Goal: Task Accomplishment & Management: Use online tool/utility

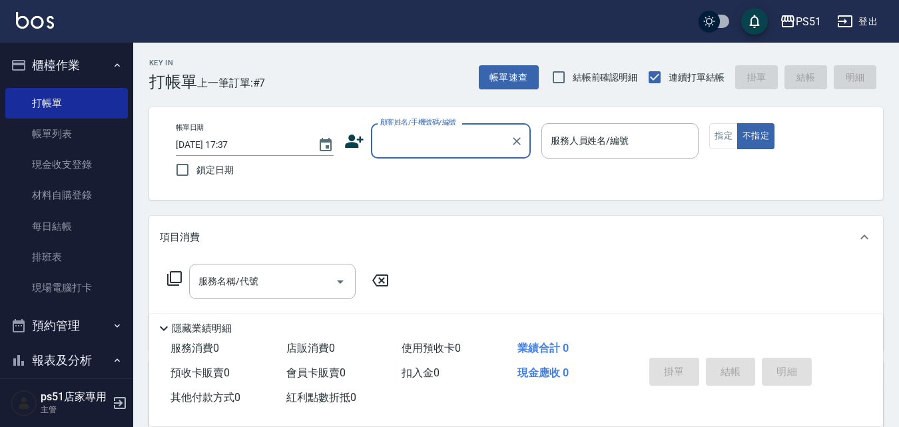
click at [478, 144] on input "顧客姓名/手機號碼/編號" at bounding box center [441, 140] width 128 height 23
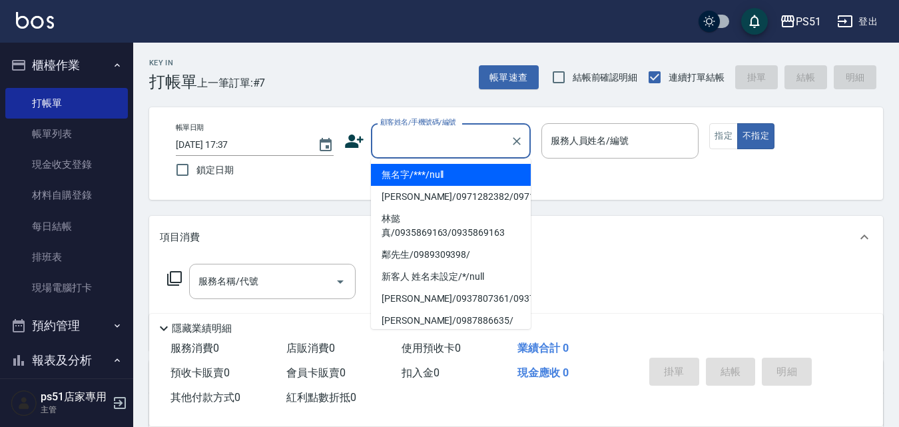
click at [477, 173] on li "無名字/***/null" at bounding box center [451, 175] width 160 height 22
type input "無名字/***/null"
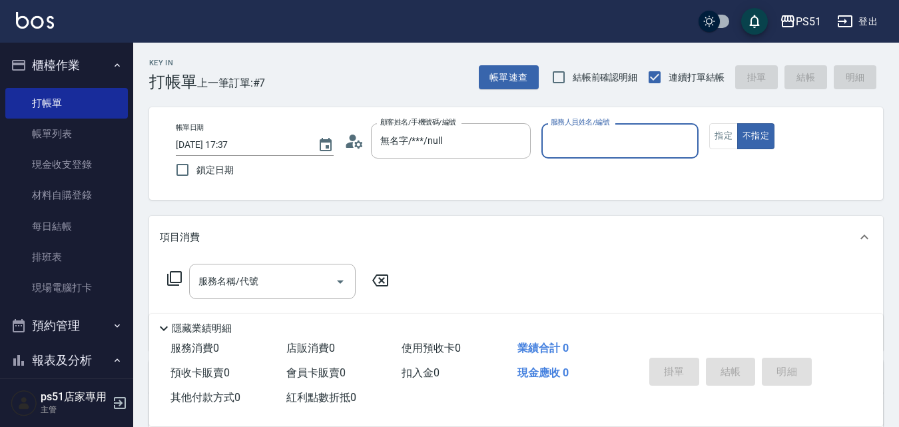
click at [581, 144] on input "服務人員姓名/編號" at bounding box center [620, 140] width 146 height 23
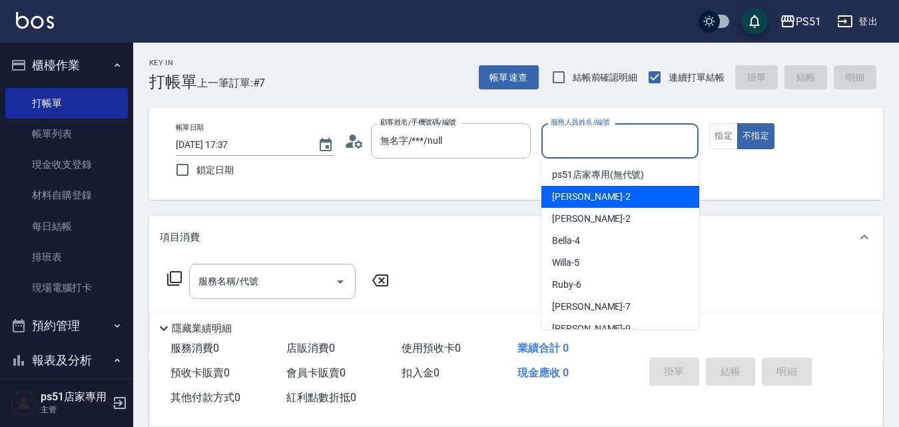
click at [598, 199] on div "[PERSON_NAME] -2" at bounding box center [620, 197] width 158 height 22
type input "[PERSON_NAME]-2"
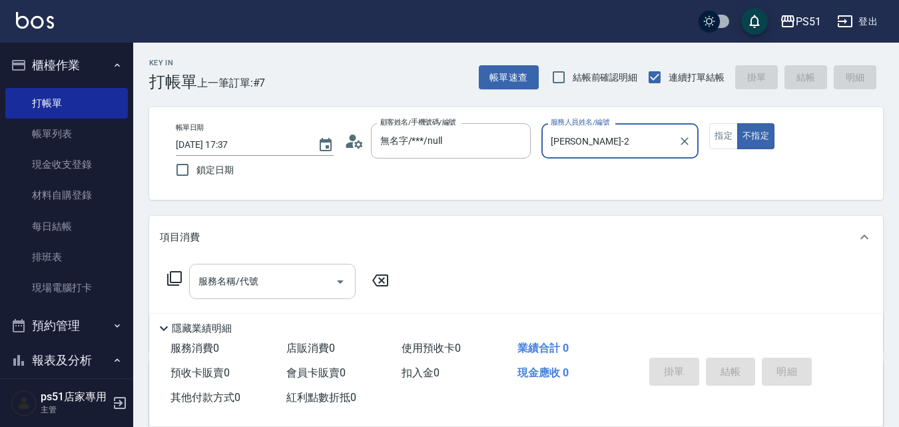
click at [250, 294] on div "服務名稱/代號" at bounding box center [272, 281] width 166 height 35
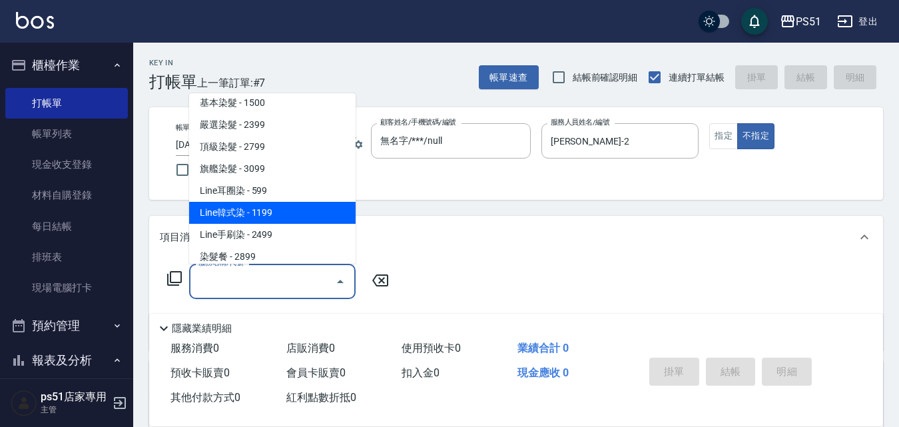
scroll to position [1087, 0]
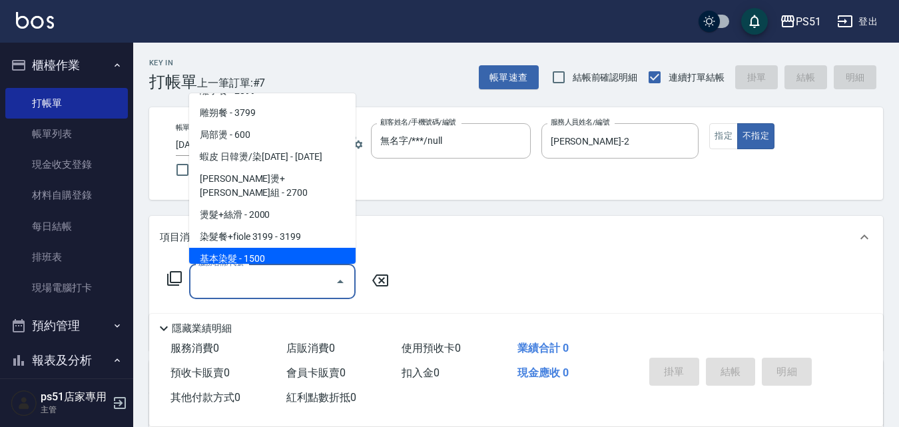
click at [276, 248] on span "基本染髮 - 1500" at bounding box center [272, 259] width 166 height 22
type input "基本染髮(401)"
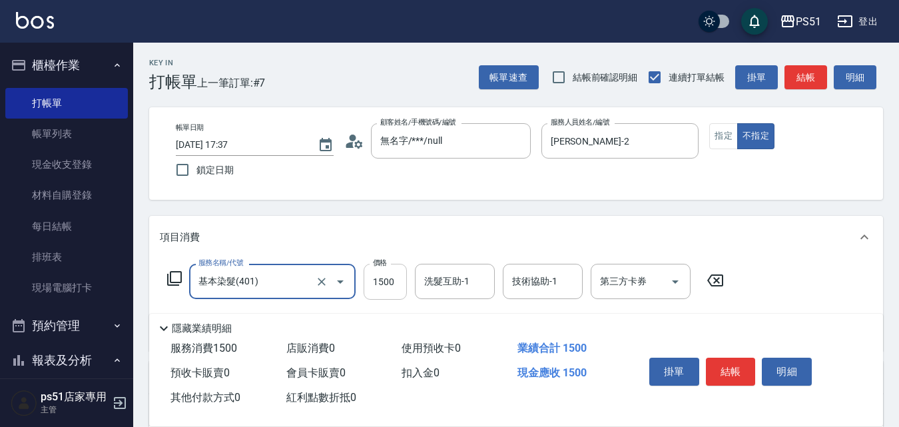
click at [378, 284] on input "1500" at bounding box center [384, 282] width 43 height 36
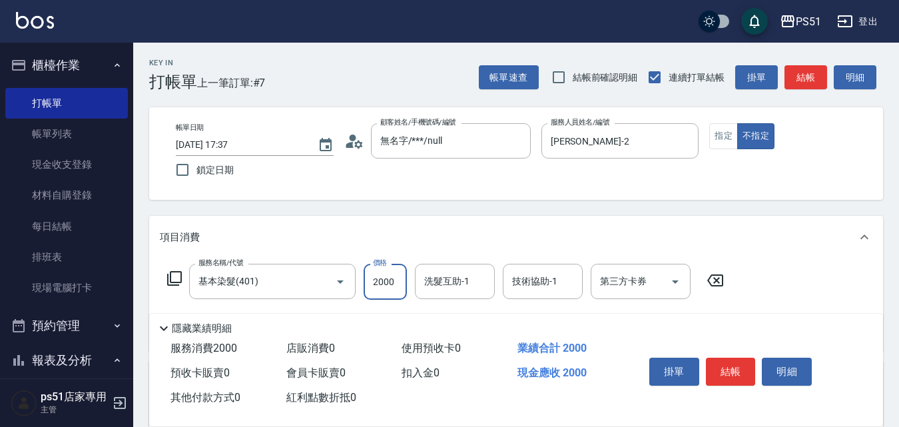
type input "2000"
click at [723, 361] on button "結帳" at bounding box center [731, 371] width 50 height 28
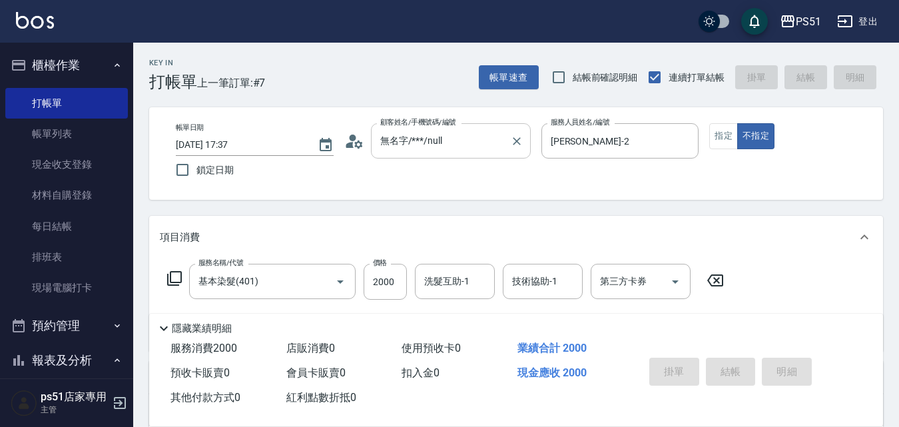
type input "[DATE] 19:58"
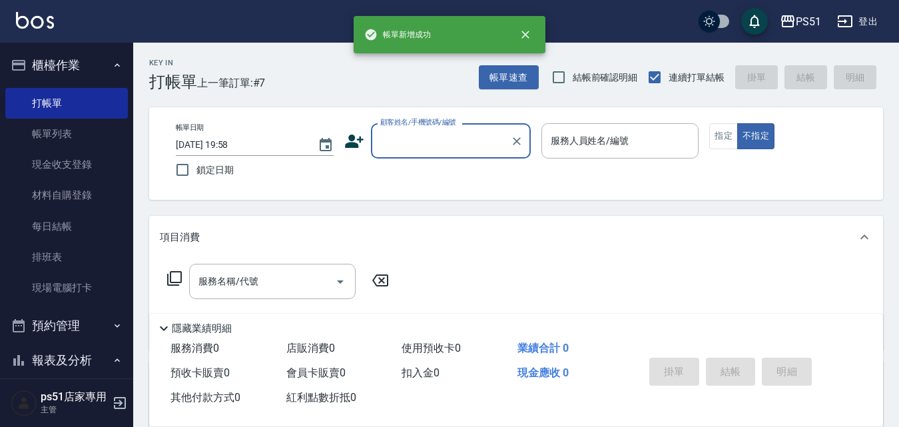
click at [438, 142] on input "顧客姓名/手機號碼/編號" at bounding box center [441, 140] width 128 height 23
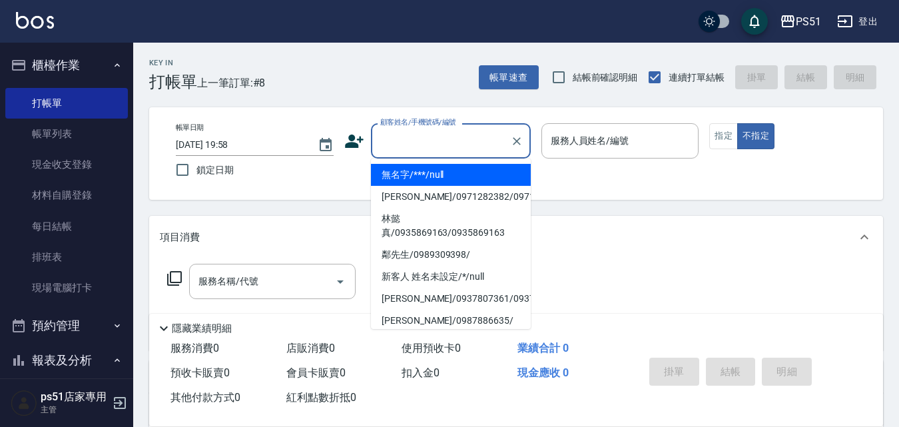
click at [433, 165] on li "無名字/***/null" at bounding box center [451, 175] width 160 height 22
type input "無名字/***/null"
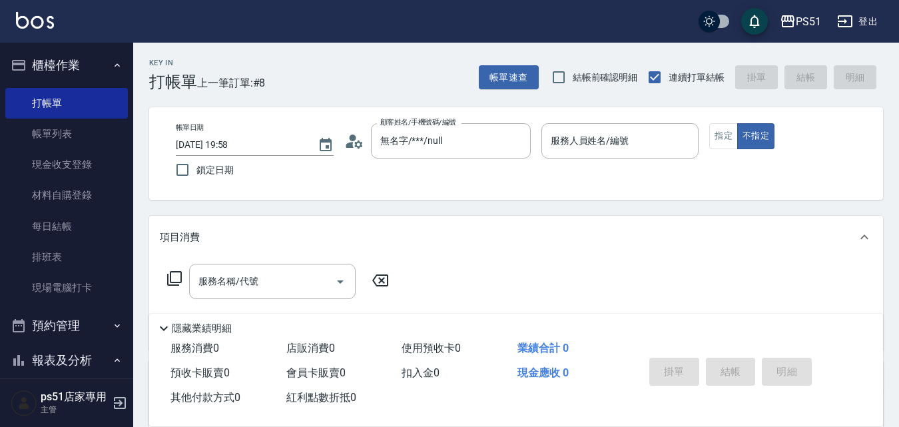
click at [539, 142] on div "帳單日期 [DATE] 19:58 鎖定日期 顧客姓名/手機號碼/編號 無名字/***/null 顧客姓名/手機號碼/編號 服務人員姓名/編號 服務人員姓名/…" at bounding box center [516, 153] width 702 height 61
click at [574, 138] on input "服務人員姓名/編號" at bounding box center [620, 140] width 146 height 23
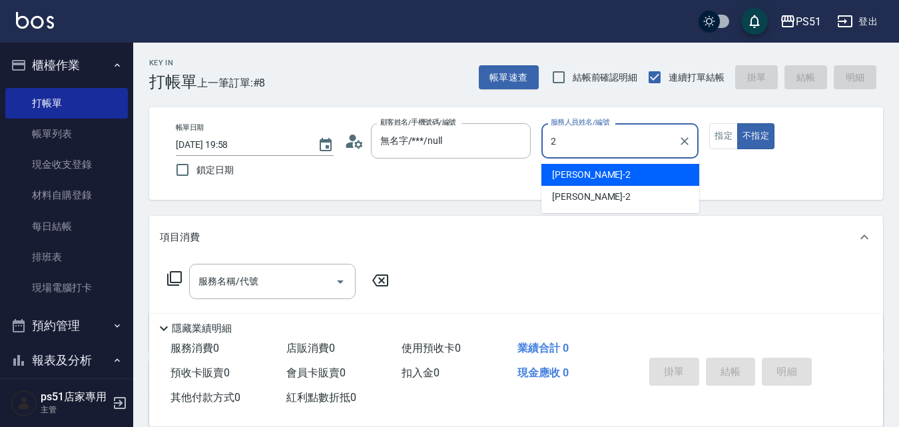
click at [570, 174] on span "[PERSON_NAME] -2" at bounding box center [591, 175] width 79 height 14
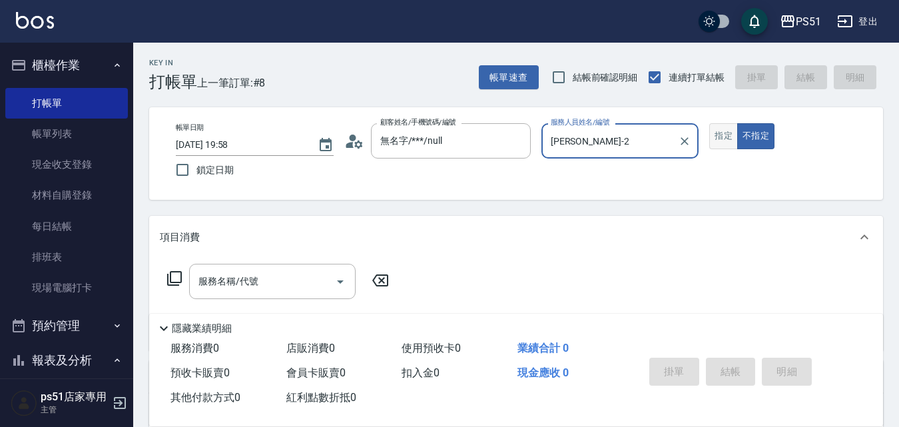
type input "[PERSON_NAME]-2"
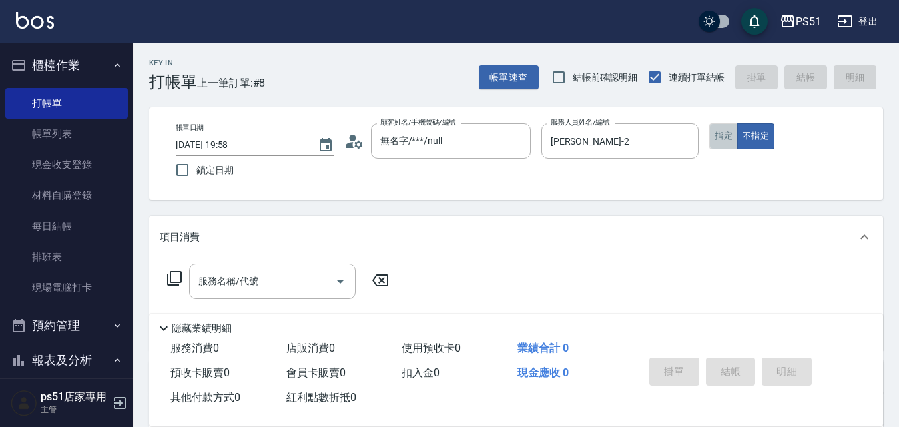
click at [730, 136] on button "指定" at bounding box center [723, 136] width 29 height 26
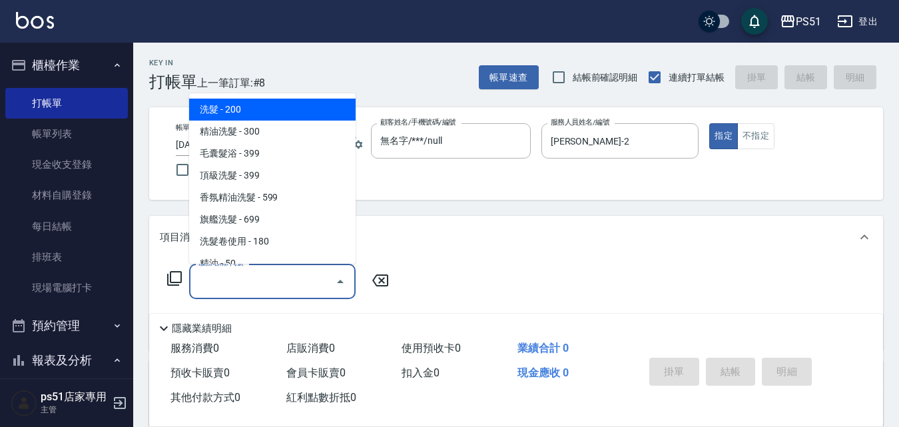
click at [269, 275] on input "服務名稱/代號" at bounding box center [262, 281] width 134 height 23
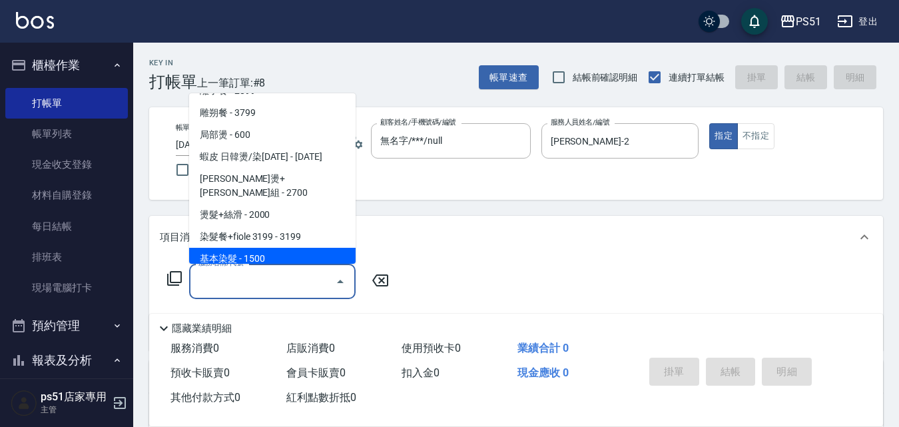
click at [284, 248] on span "基本染髮 - 1500" at bounding box center [272, 259] width 166 height 22
type input "基本染髮(401)"
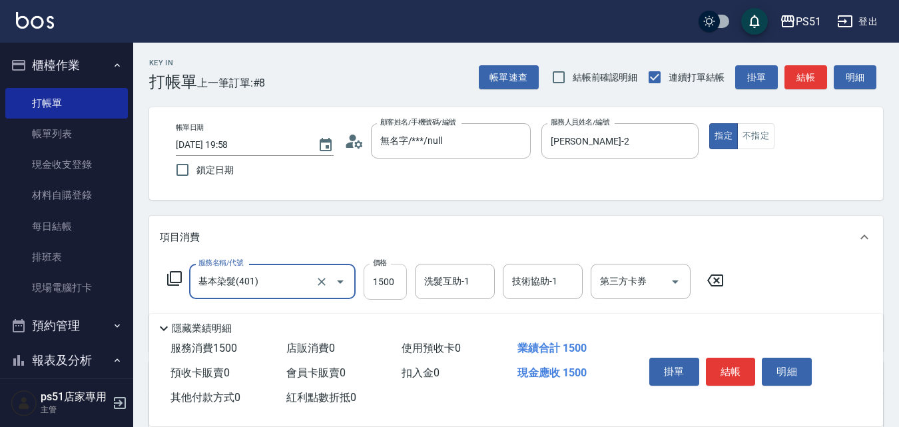
click at [388, 278] on input "1500" at bounding box center [384, 282] width 43 height 36
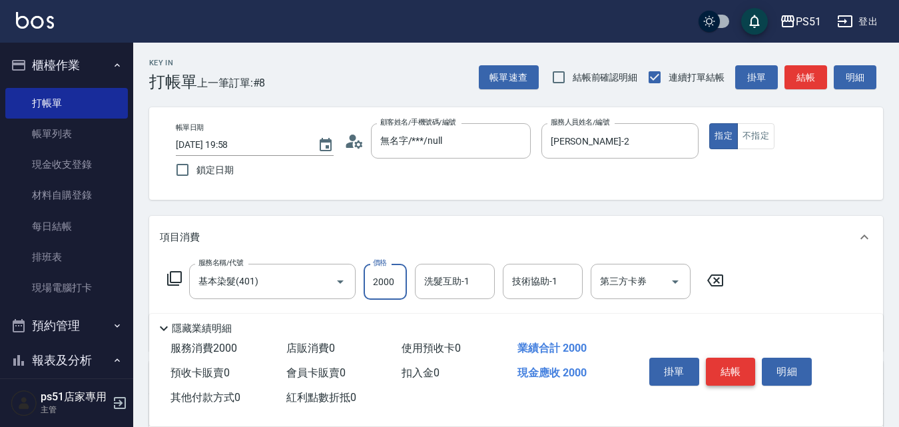
type input "2000"
click at [743, 368] on button "結帳" at bounding box center [731, 371] width 50 height 28
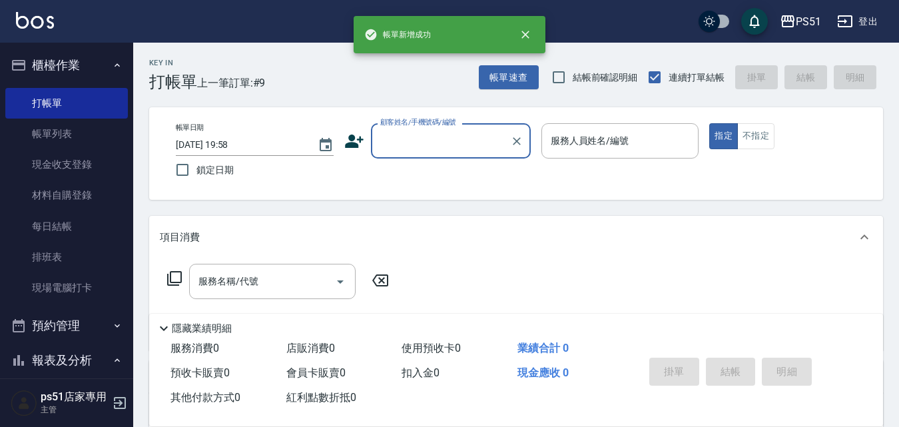
click at [417, 144] on input "顧客姓名/手機號碼/編號" at bounding box center [441, 140] width 128 height 23
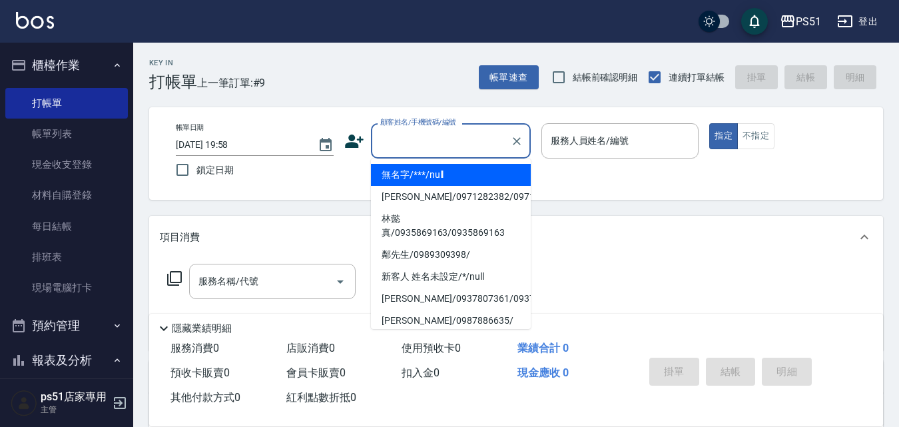
click at [426, 178] on li "無名字/***/null" at bounding box center [451, 175] width 160 height 22
type input "無名字/***/null"
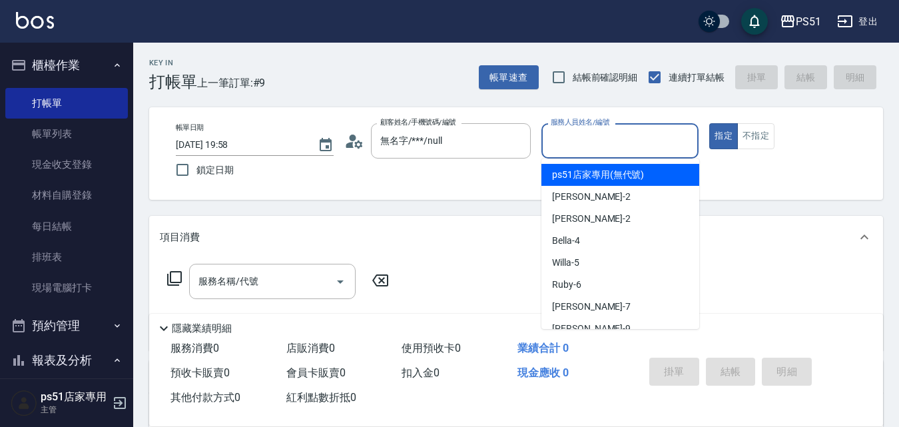
click at [610, 146] on input "服務人員姓名/編號" at bounding box center [620, 140] width 146 height 23
click at [598, 172] on div "[PERSON_NAME] -2" at bounding box center [620, 175] width 158 height 22
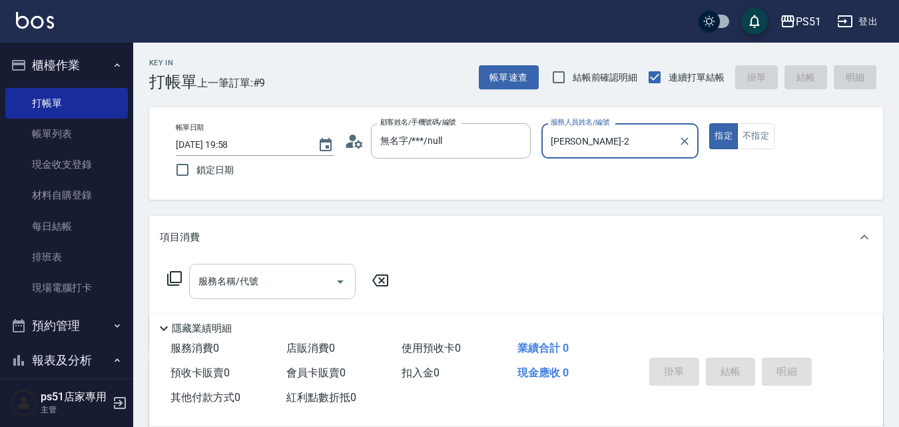
type input "[PERSON_NAME]-2"
click at [220, 282] on div "服務名稱/代號 服務名稱/代號" at bounding box center [272, 281] width 166 height 35
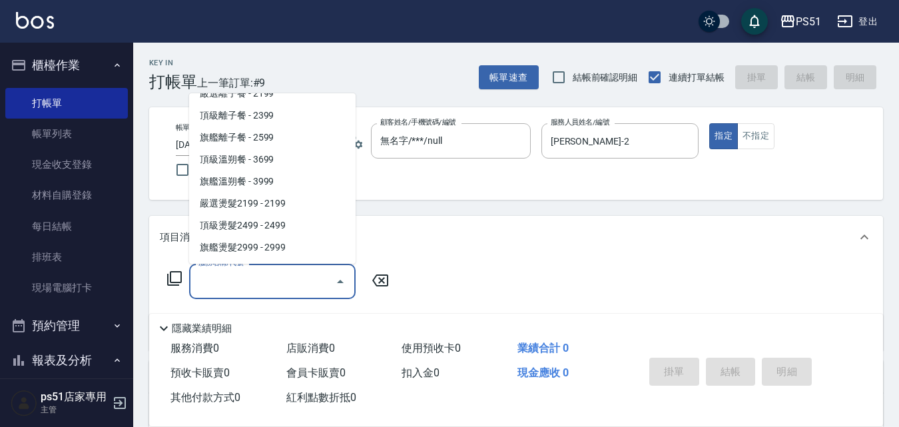
scroll to position [621, 0]
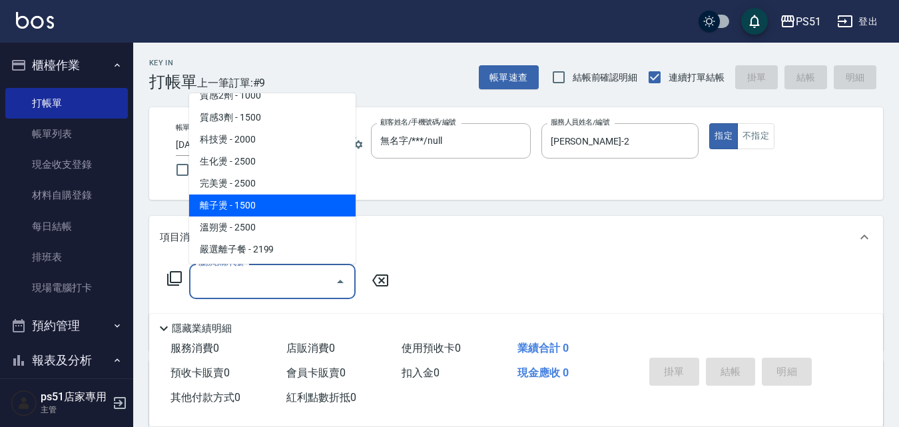
click at [295, 202] on span "離子燙 - 1500" at bounding box center [272, 205] width 166 height 22
type input "離子燙(306)"
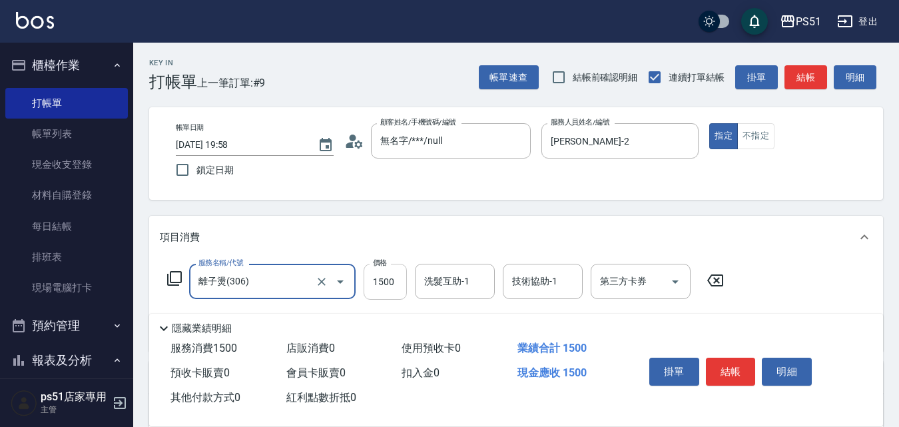
click at [374, 282] on input "1500" at bounding box center [384, 282] width 43 height 36
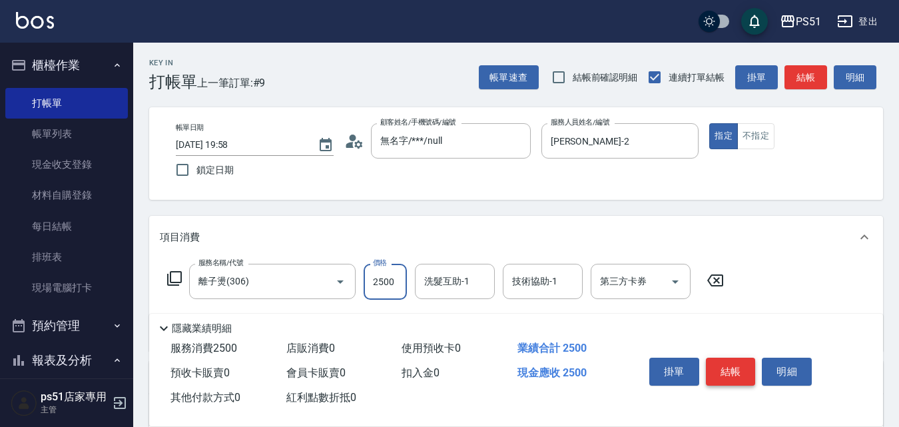
type input "2500"
click at [743, 365] on button "結帳" at bounding box center [731, 371] width 50 height 28
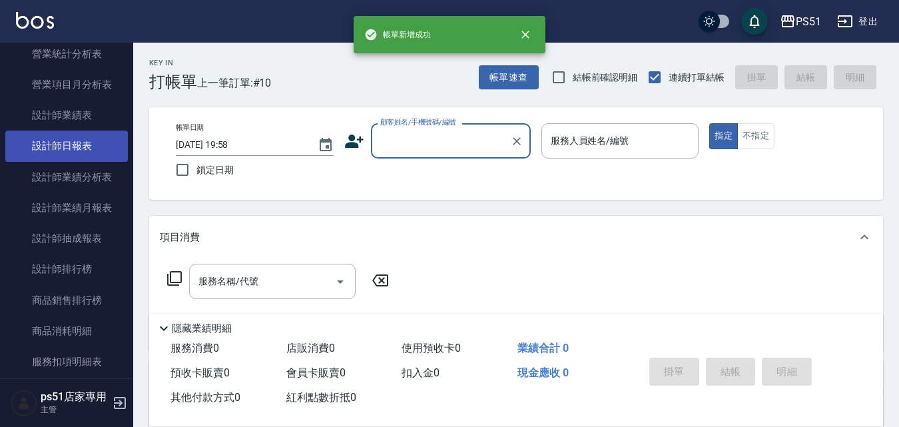
click at [82, 148] on link "設計師日報表" at bounding box center [66, 145] width 122 height 31
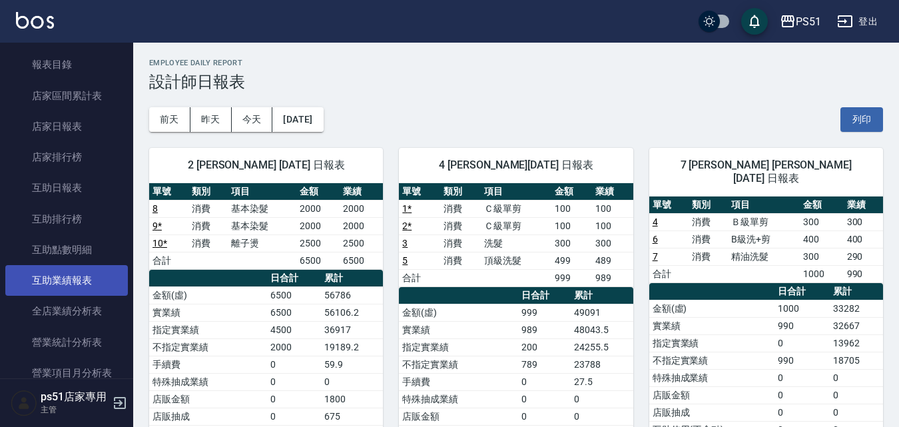
scroll to position [311, 0]
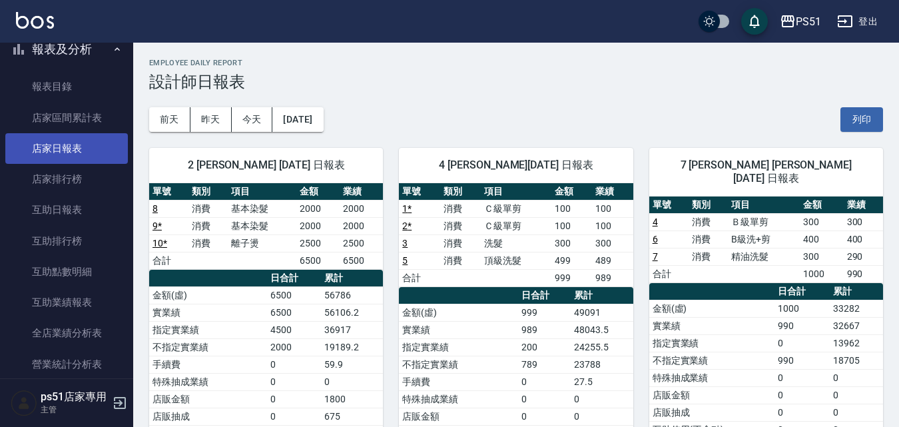
click at [78, 152] on link "店家日報表" at bounding box center [66, 148] width 122 height 31
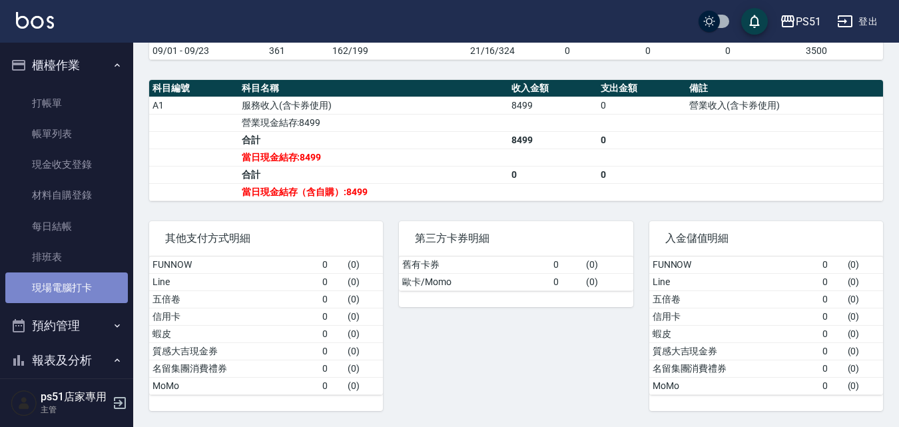
click at [87, 288] on link "現場電腦打卡" at bounding box center [66, 287] width 122 height 31
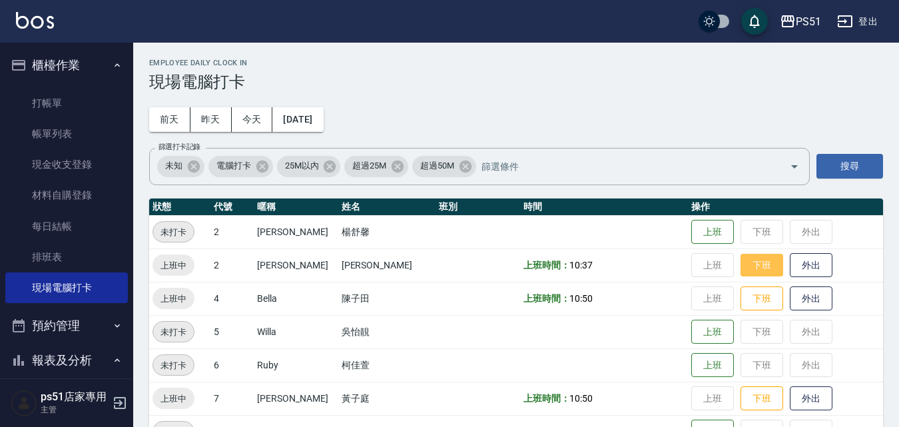
click at [741, 264] on button "下班" at bounding box center [761, 265] width 43 height 23
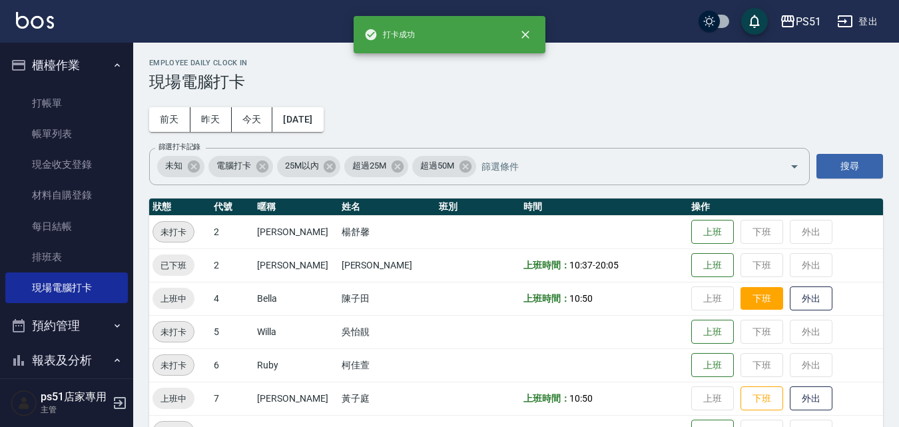
click at [743, 300] on button "下班" at bounding box center [761, 298] width 43 height 23
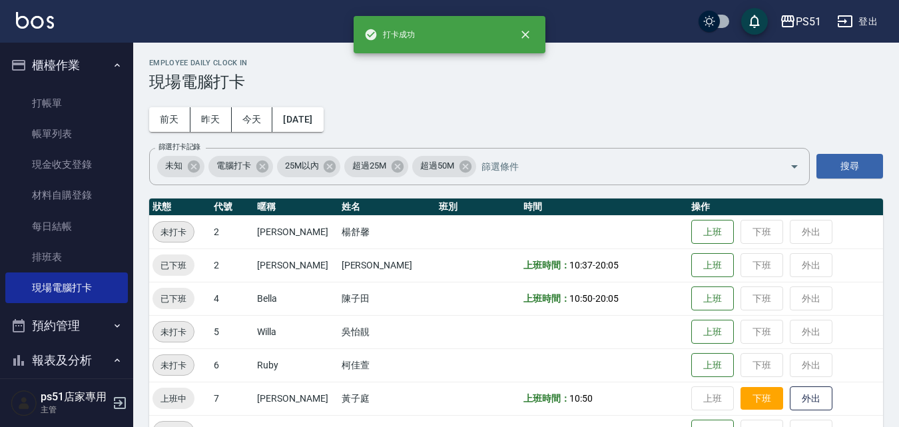
click at [755, 401] on button "下班" at bounding box center [761, 398] width 43 height 23
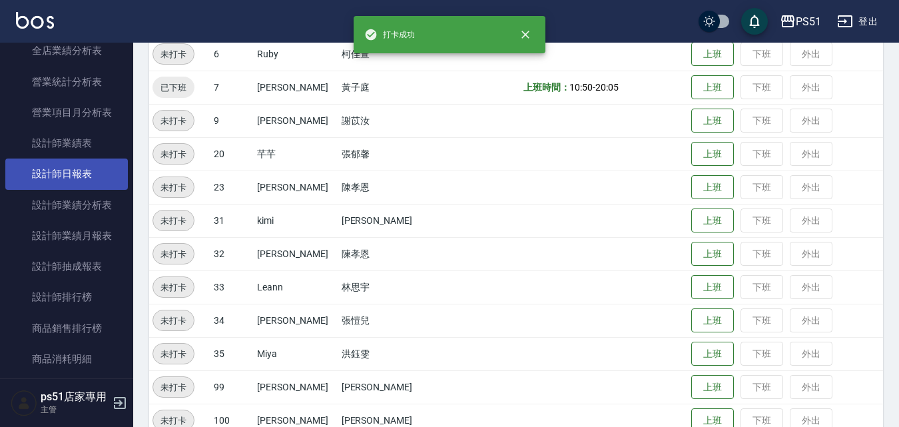
scroll to position [621, 0]
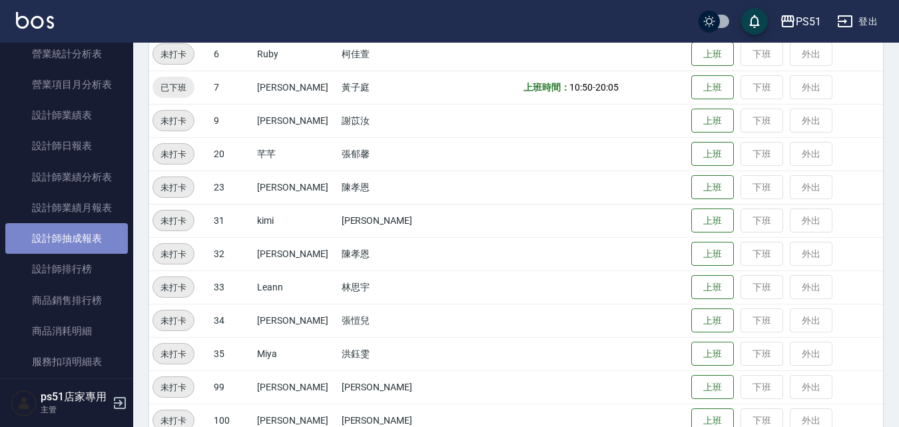
click at [103, 240] on link "設計師抽成報表" at bounding box center [66, 238] width 122 height 31
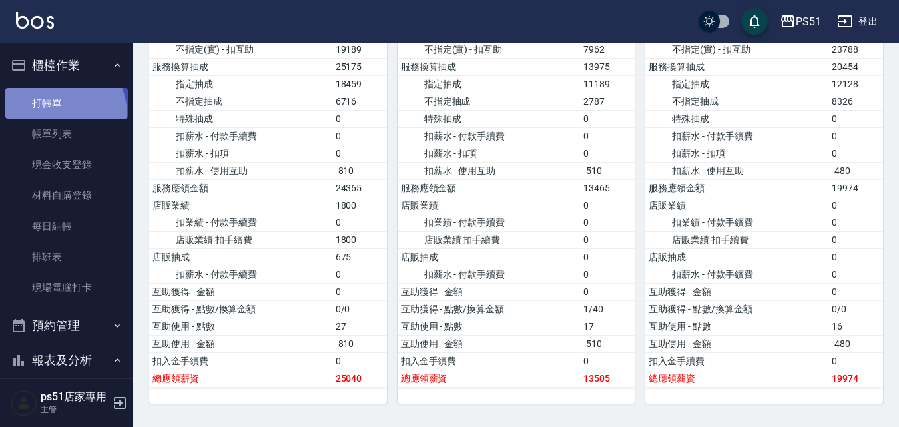
click at [55, 114] on link "打帳單" at bounding box center [66, 103] width 122 height 31
